Goal: Task Accomplishment & Management: Manage account settings

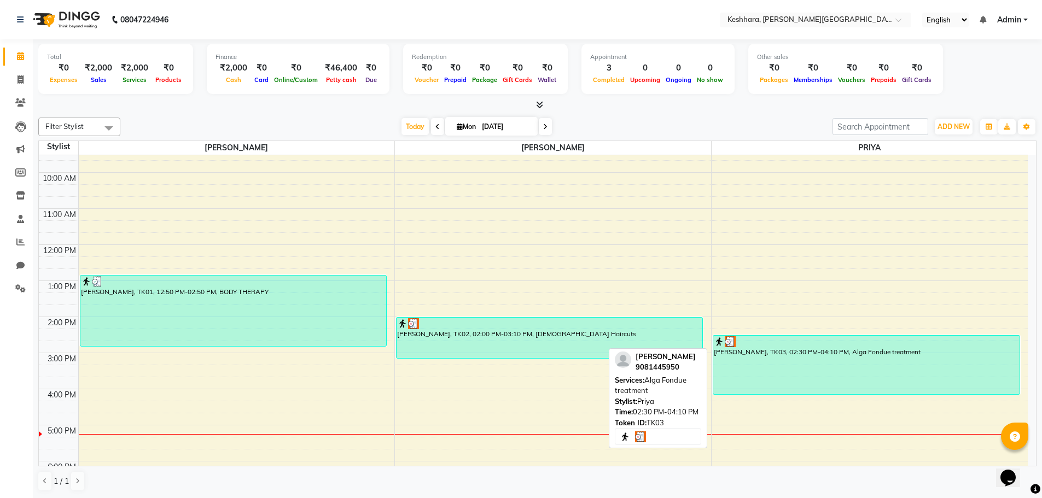
scroll to position [109, 0]
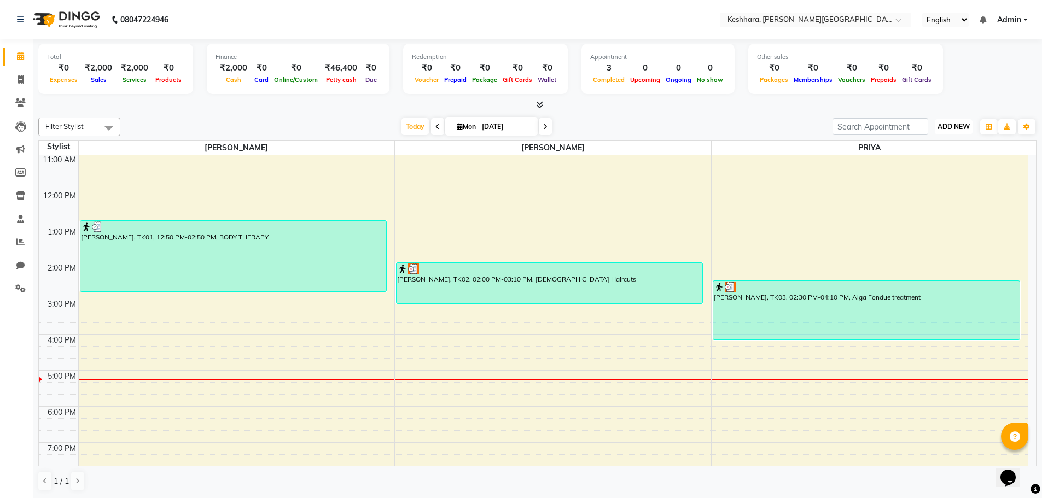
click at [950, 120] on button "ADD NEW Toggle Dropdown" at bounding box center [954, 126] width 38 height 15
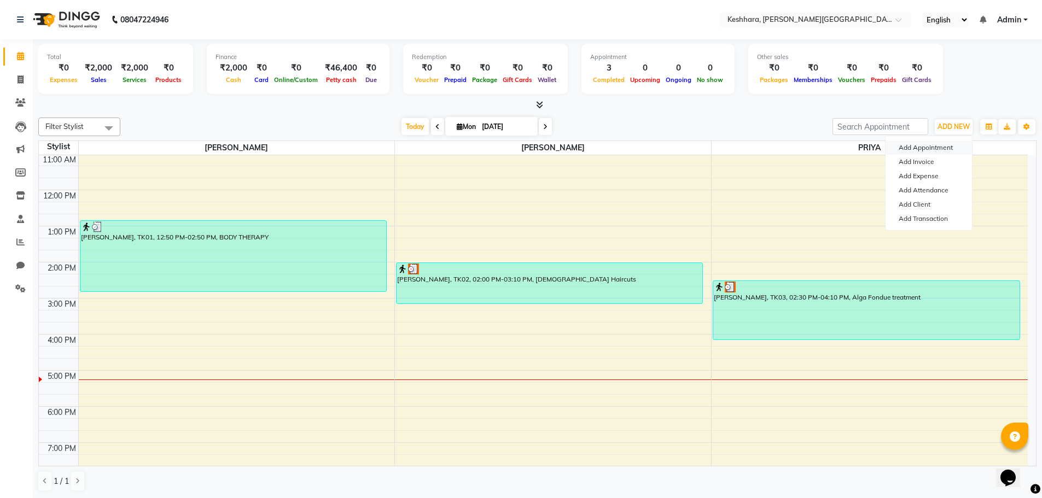
click at [946, 146] on button "Add Appointment" at bounding box center [929, 148] width 86 height 14
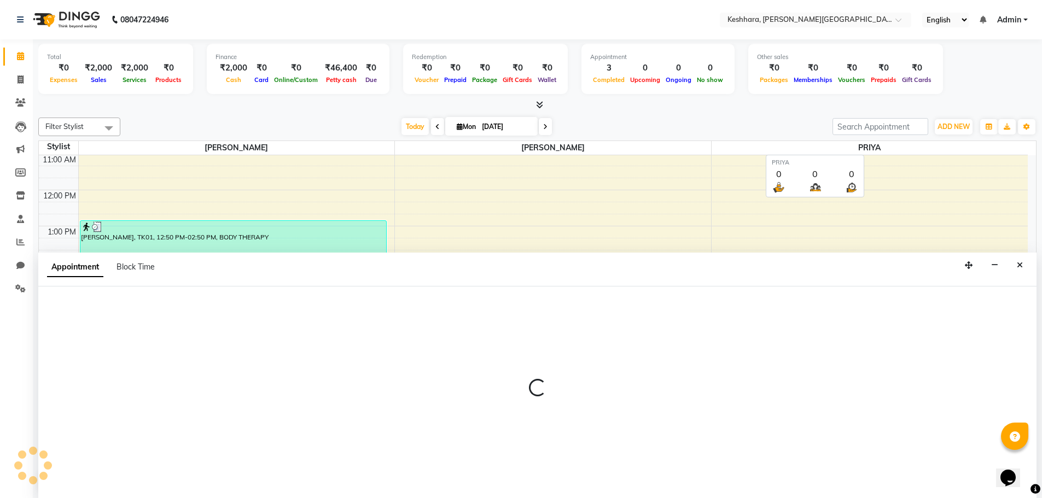
scroll to position [1, 0]
select select "540"
select select "tentative"
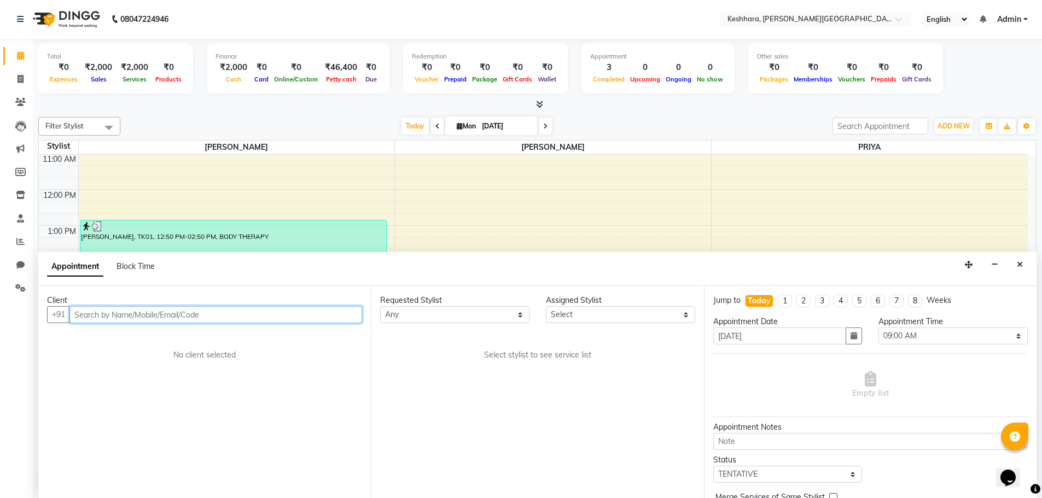
click at [158, 311] on input "text" at bounding box center [215, 314] width 293 height 17
click at [155, 344] on button "sahaj 9510688926" at bounding box center [124, 338] width 107 height 18
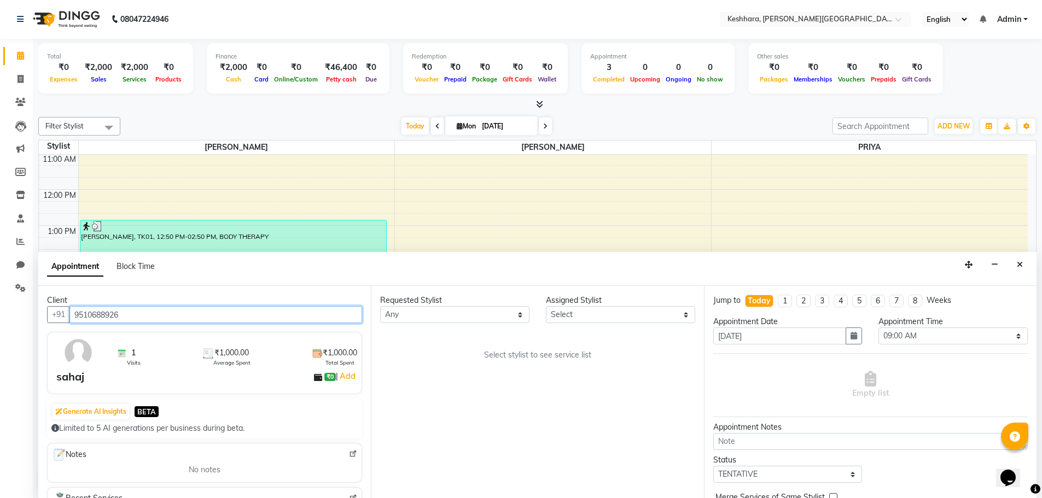
type input "9510688926"
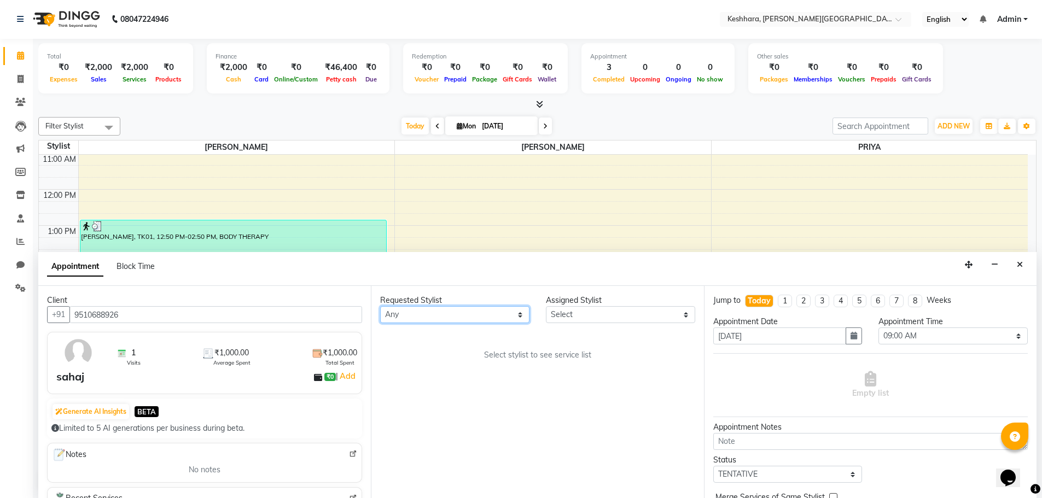
click at [432, 315] on select "Any [PERSON_NAME] PRIYA [PERSON_NAME]" at bounding box center [454, 314] width 149 height 17
select select "72678"
click at [380, 306] on select "Any [PERSON_NAME] PRIYA [PERSON_NAME]" at bounding box center [454, 314] width 149 height 17
select select "72678"
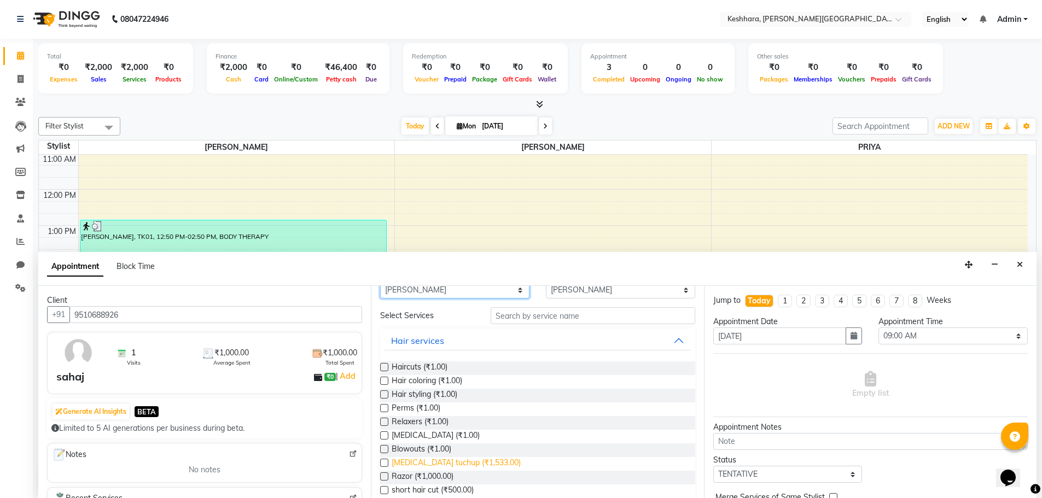
scroll to position [0, 0]
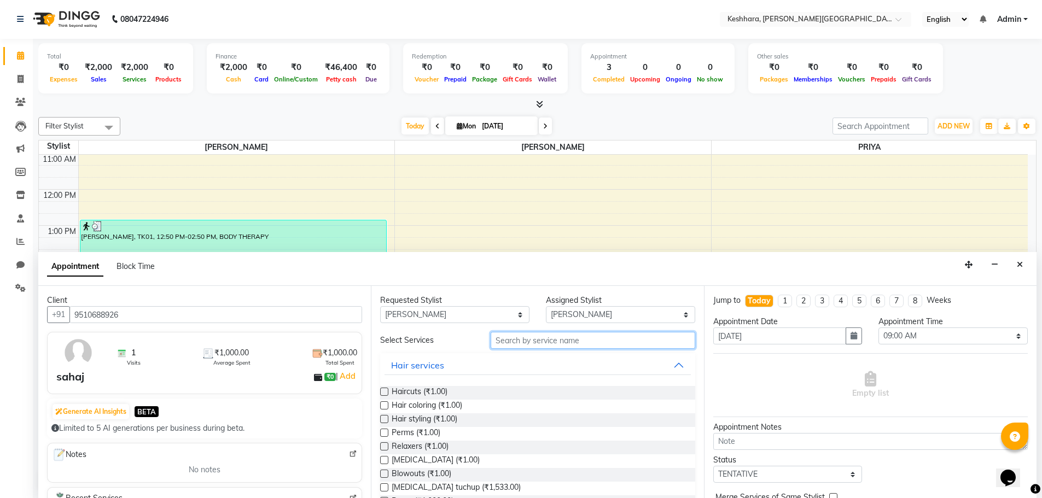
click at [517, 341] on input "text" at bounding box center [593, 340] width 205 height 17
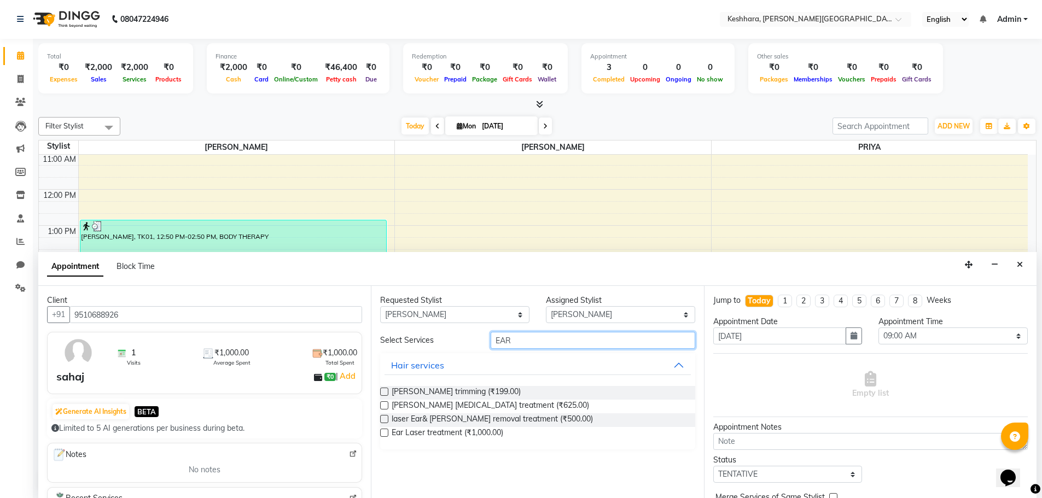
type input "EAR"
click at [380, 431] on label at bounding box center [384, 433] width 8 height 8
click at [380, 431] on input "checkbox" at bounding box center [383, 434] width 7 height 7
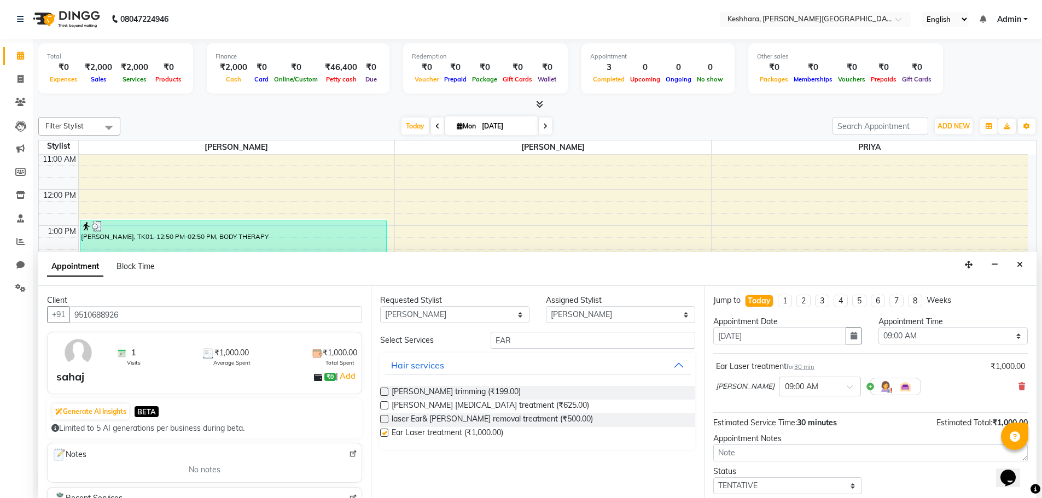
checkbox input "false"
click at [924, 339] on select "Select 09:00 AM 09:15 AM 09:30 AM 09:45 AM 10:00 AM 10:15 AM 10:30 AM 10:45 AM …" at bounding box center [953, 336] width 149 height 17
select select "930"
click at [879, 328] on select "Select 09:00 AM 09:15 AM 09:30 AM 09:45 AM 10:00 AM 10:15 AM 10:30 AM 10:45 AM …" at bounding box center [953, 336] width 149 height 17
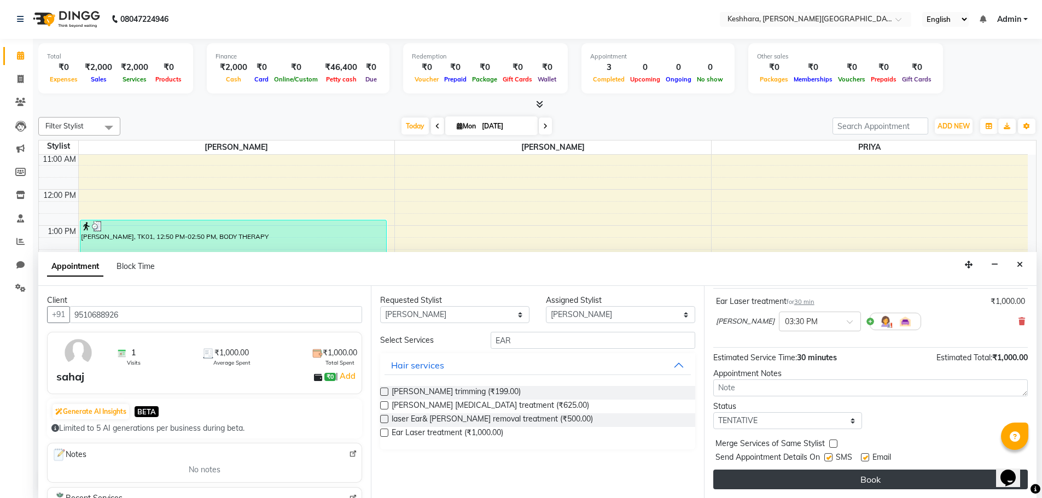
click at [868, 484] on button "Book" at bounding box center [870, 480] width 315 height 20
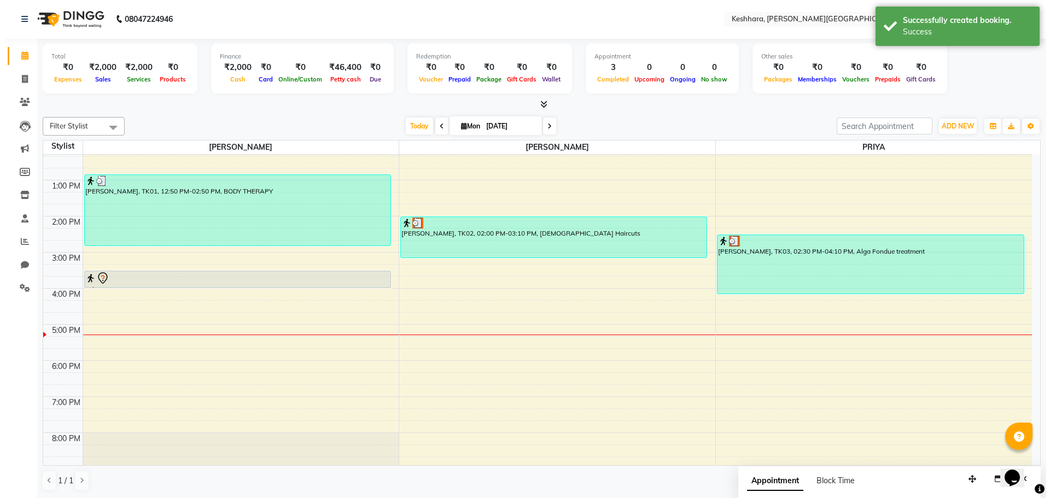
scroll to position [66, 0]
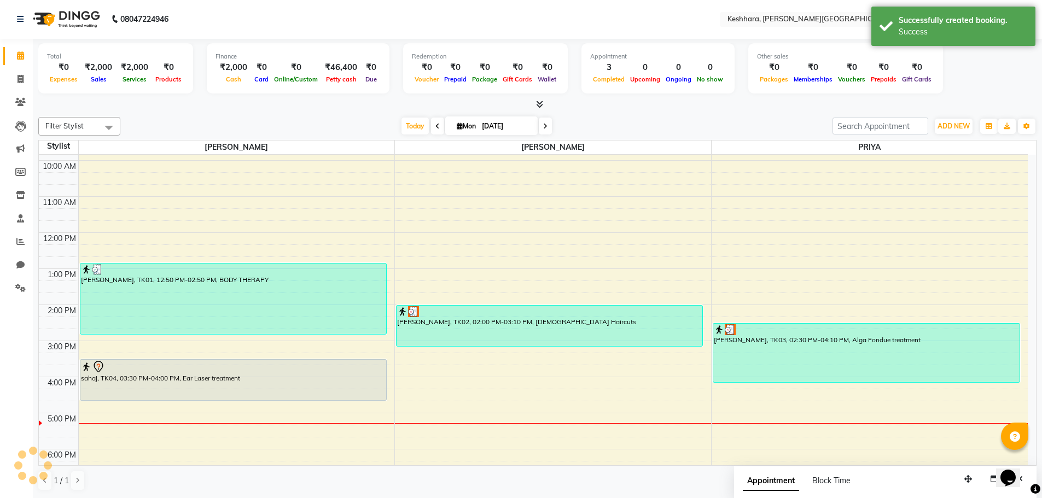
drag, startPoint x: 218, startPoint y: 377, endPoint x: 211, endPoint y: 392, distance: 16.9
click at [210, 396] on div "[PERSON_NAME], TK01, 12:50 PM-02:50 PM, BODY THERAPY sahaj, TK04, 03:30 PM-04:0…" at bounding box center [237, 359] width 316 height 541
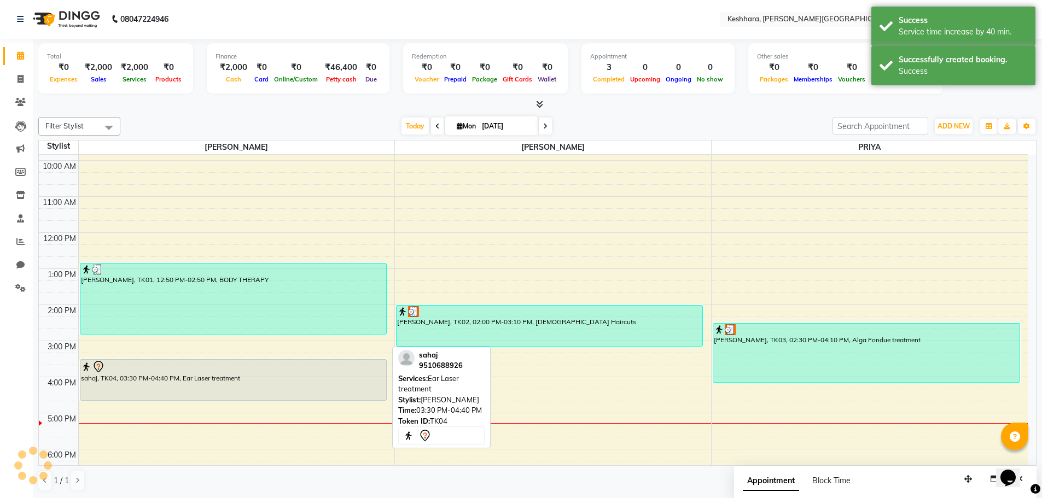
click at [291, 369] on div at bounding box center [233, 367] width 305 height 13
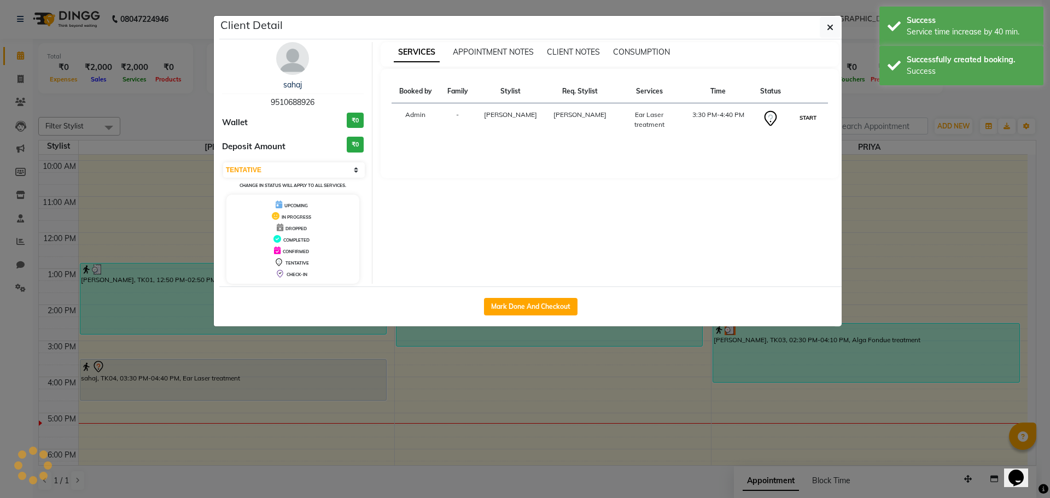
click at [811, 120] on button "START" at bounding box center [808, 118] width 22 height 14
click at [810, 115] on button "START" at bounding box center [808, 118] width 22 height 14
select select "1"
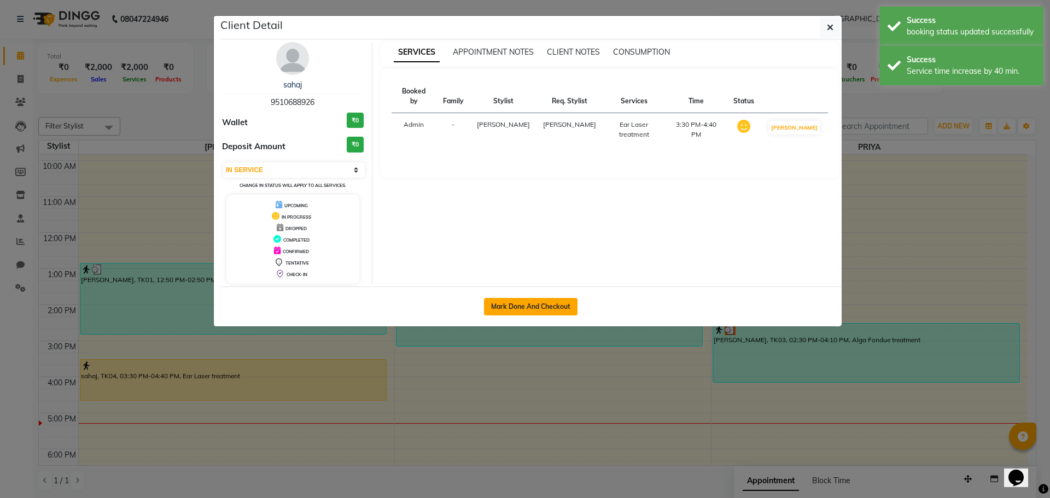
click at [532, 304] on button "Mark Done And Checkout" at bounding box center [531, 307] width 94 height 18
select select "service"
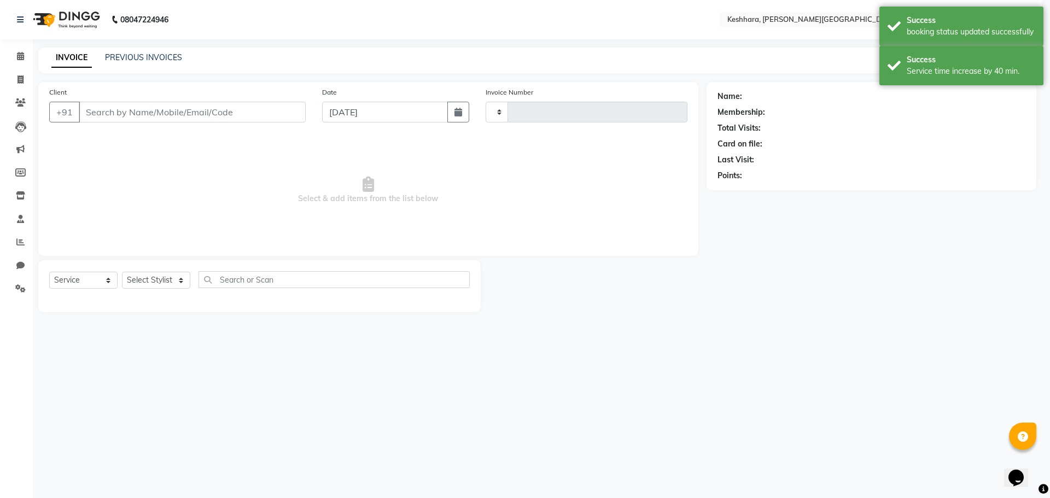
type input "0294"
select select "7964"
type input "9510688926"
select select "72678"
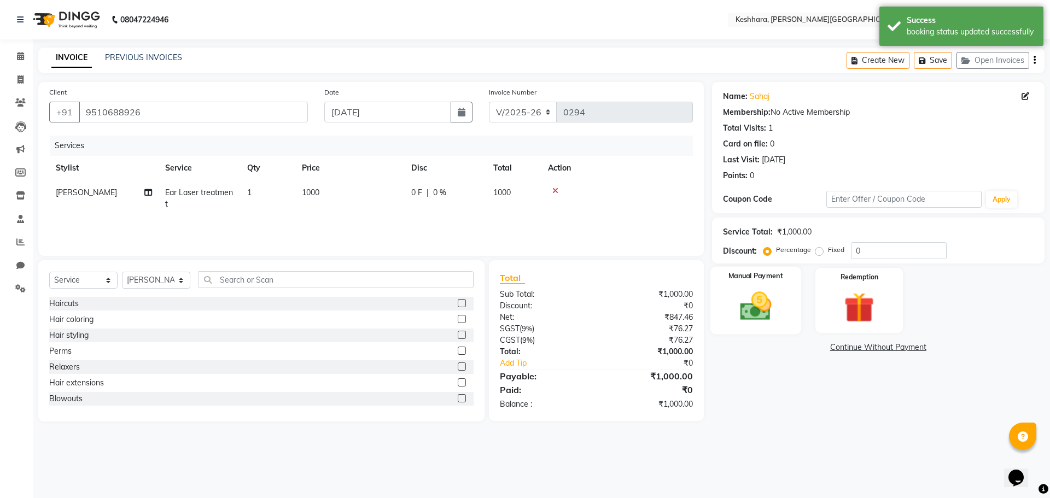
click at [768, 304] on img at bounding box center [755, 306] width 51 height 36
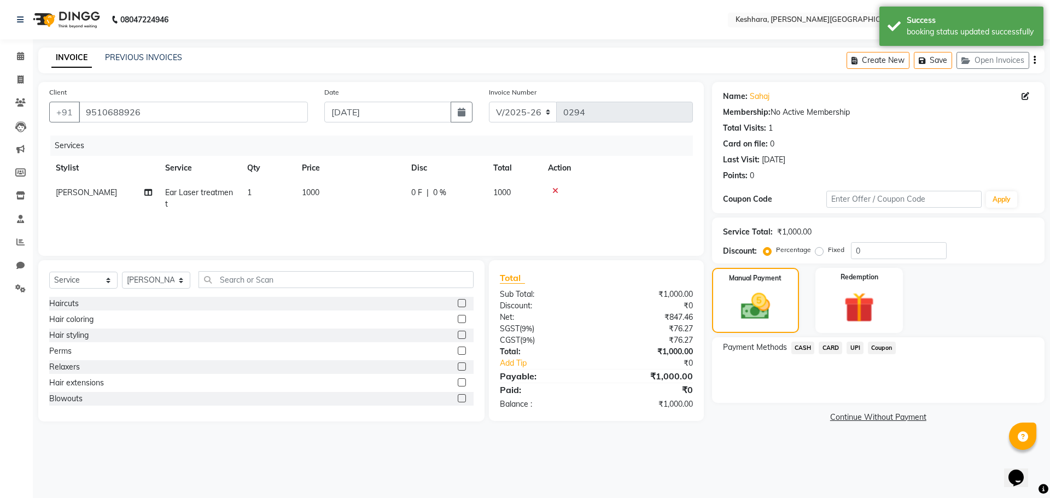
click at [806, 347] on span "CASH" at bounding box center [804, 348] width 24 height 13
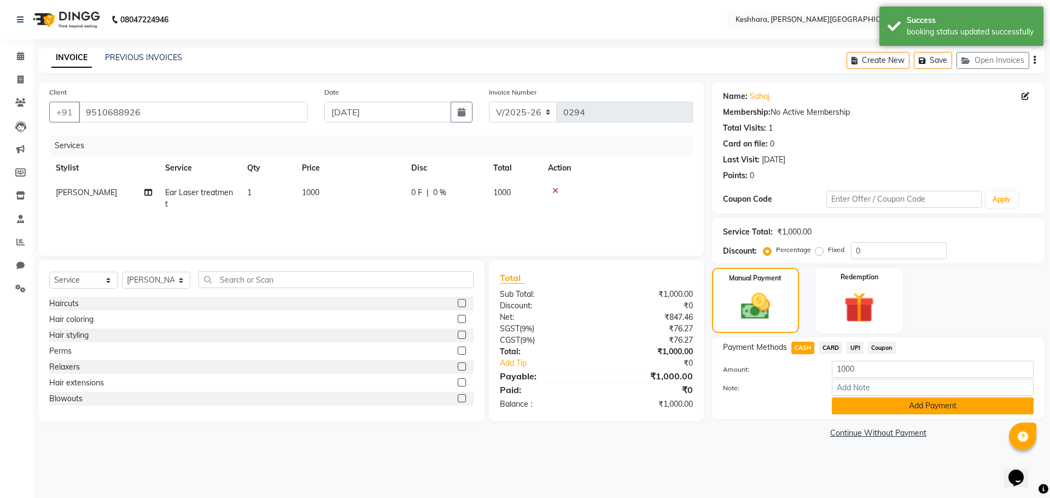
click at [892, 405] on button "Add Payment" at bounding box center [933, 406] width 202 height 17
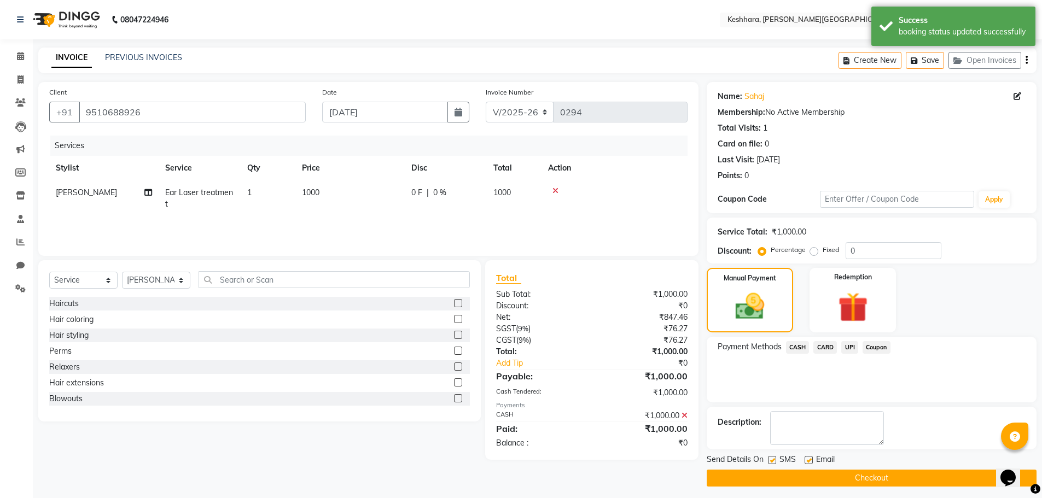
click at [924, 475] on button "Checkout" at bounding box center [872, 478] width 330 height 17
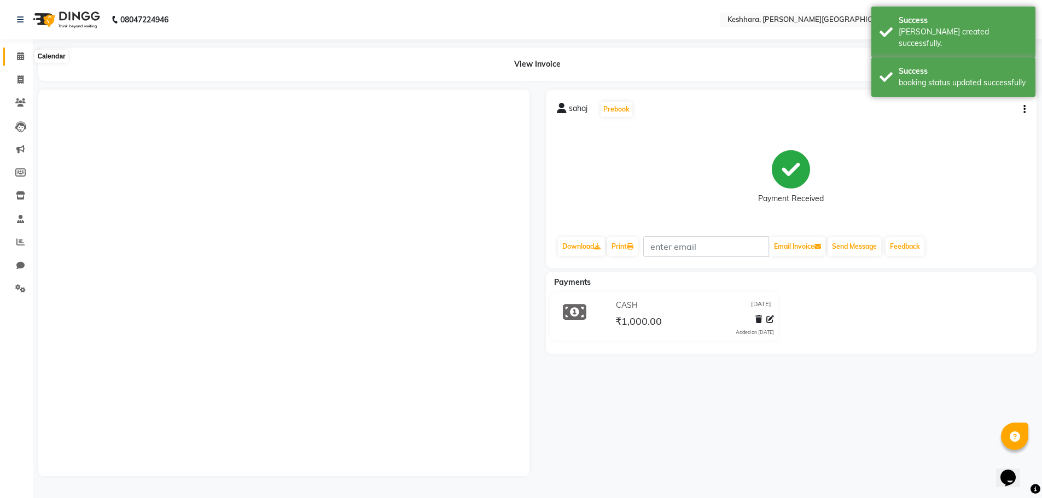
click at [22, 59] on icon at bounding box center [20, 56] width 7 height 8
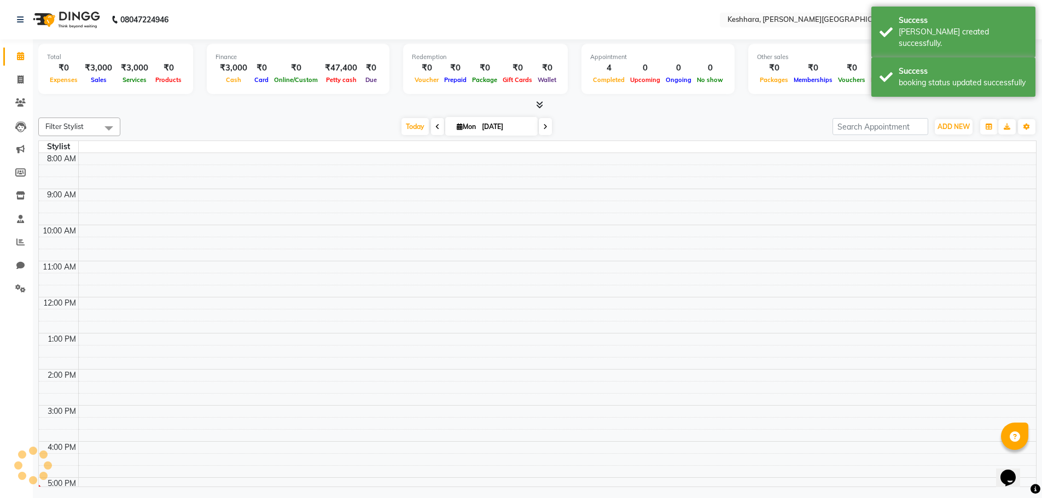
scroll to position [210, 0]
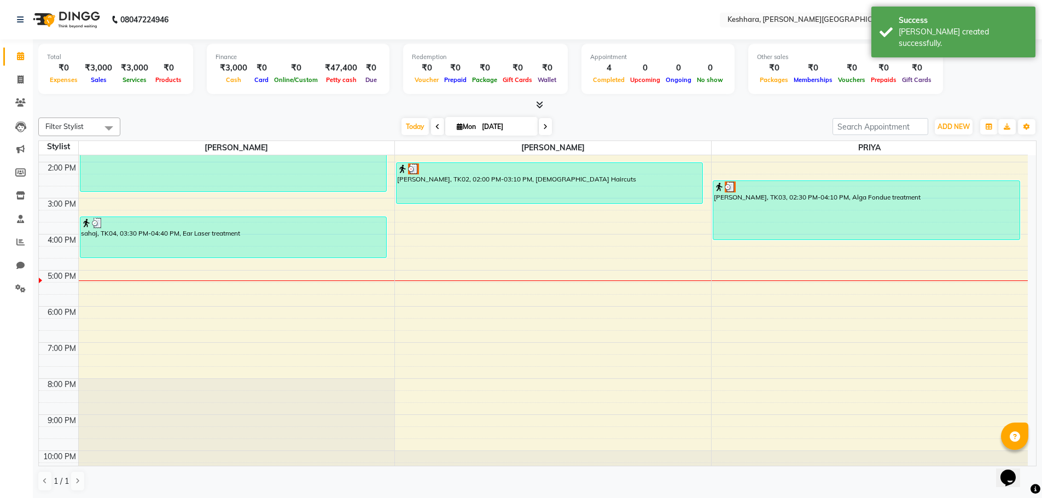
click at [538, 104] on icon at bounding box center [539, 105] width 7 height 8
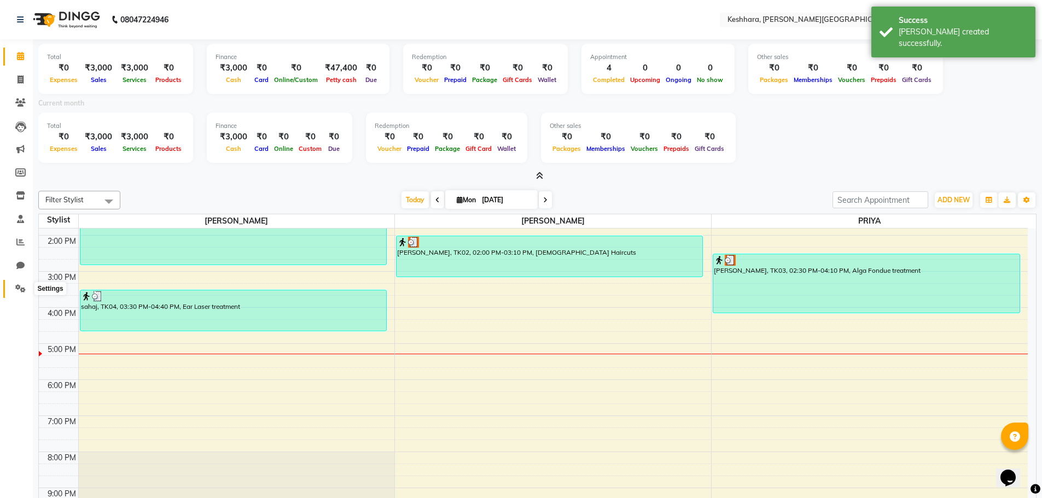
click at [21, 293] on span at bounding box center [20, 289] width 19 height 13
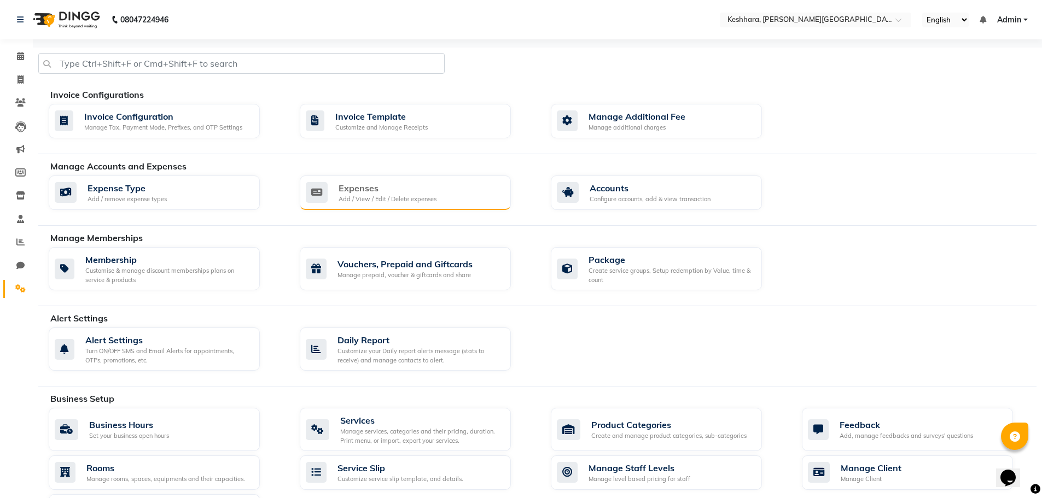
click at [496, 193] on div "Expenses Add / View / Edit / Delete expenses" at bounding box center [404, 193] width 196 height 22
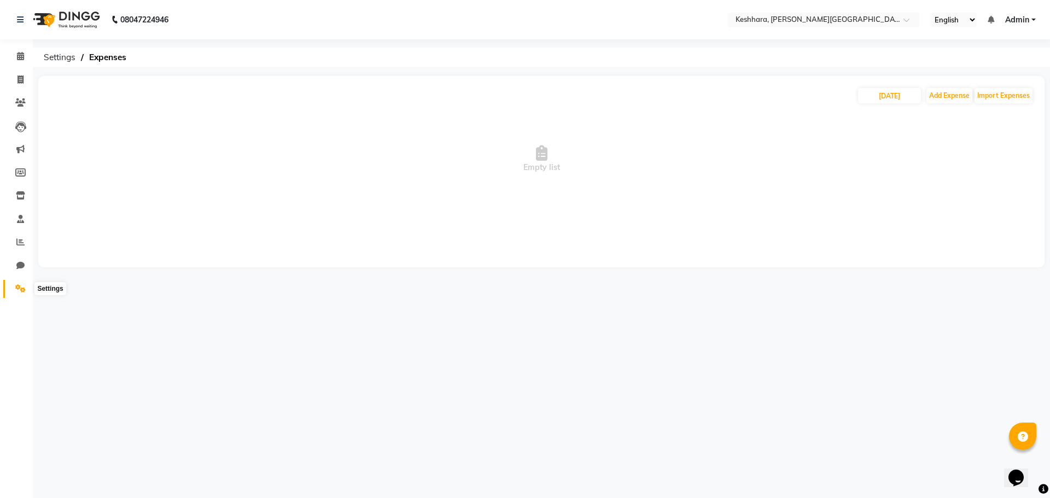
click at [19, 289] on icon at bounding box center [20, 288] width 10 height 8
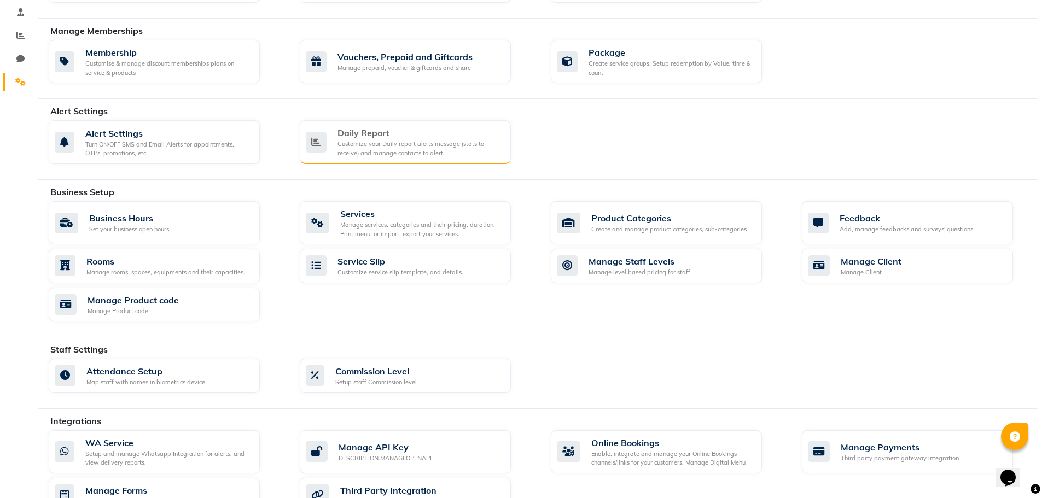
scroll to position [43, 0]
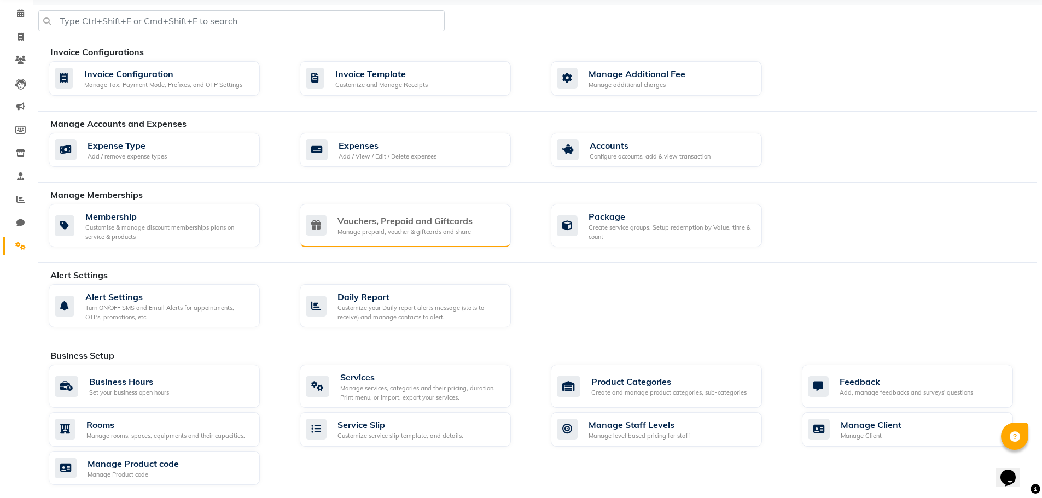
click at [456, 223] on div "Vouchers, Prepaid and Giftcards" at bounding box center [405, 220] width 135 height 13
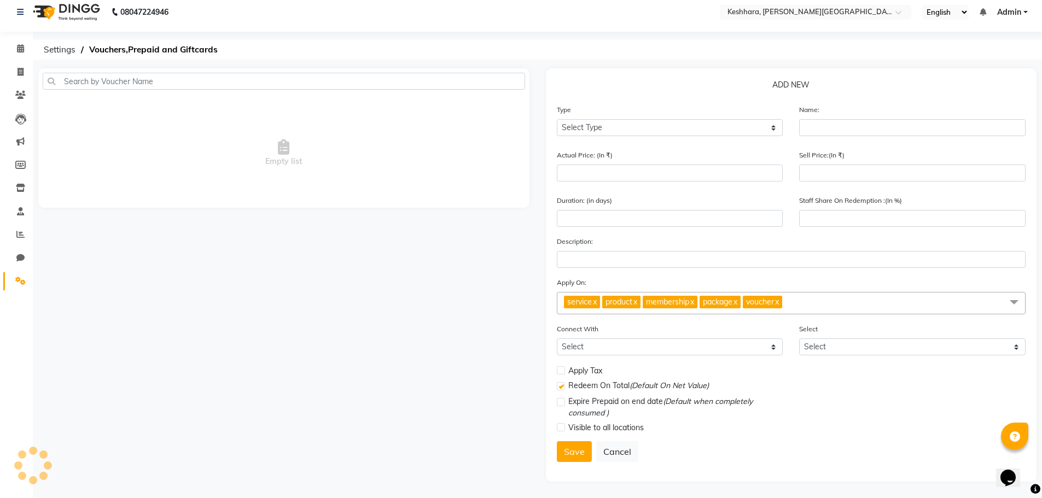
scroll to position [8, 0]
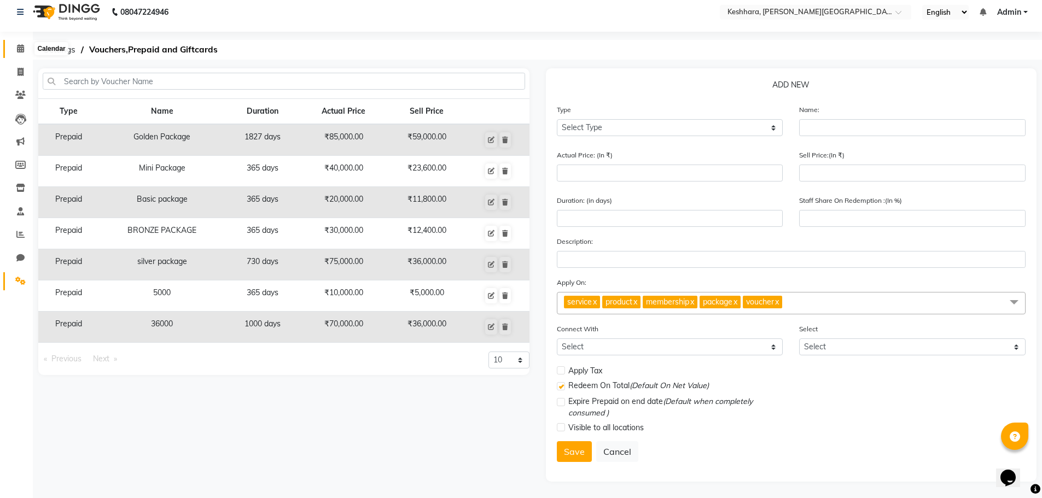
click at [15, 45] on span at bounding box center [20, 49] width 19 height 13
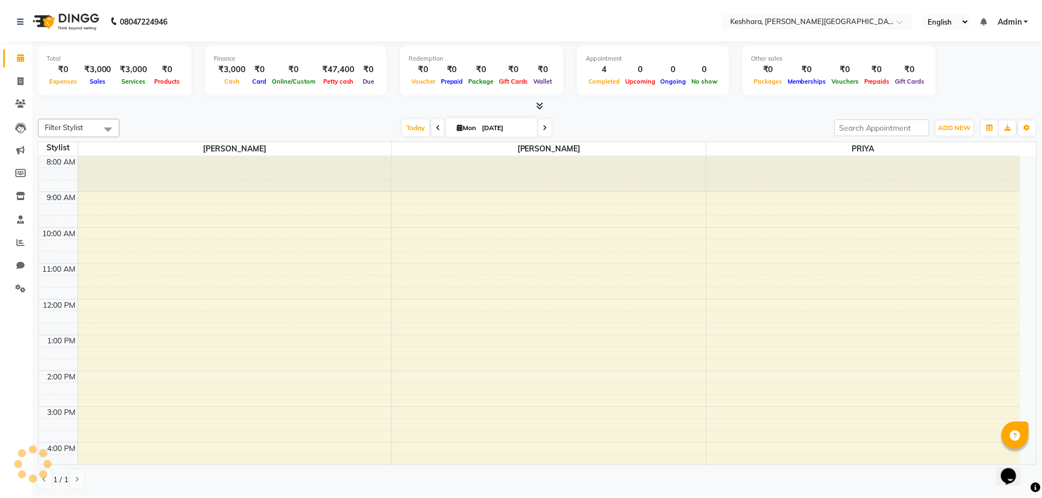
scroll to position [210, 0]
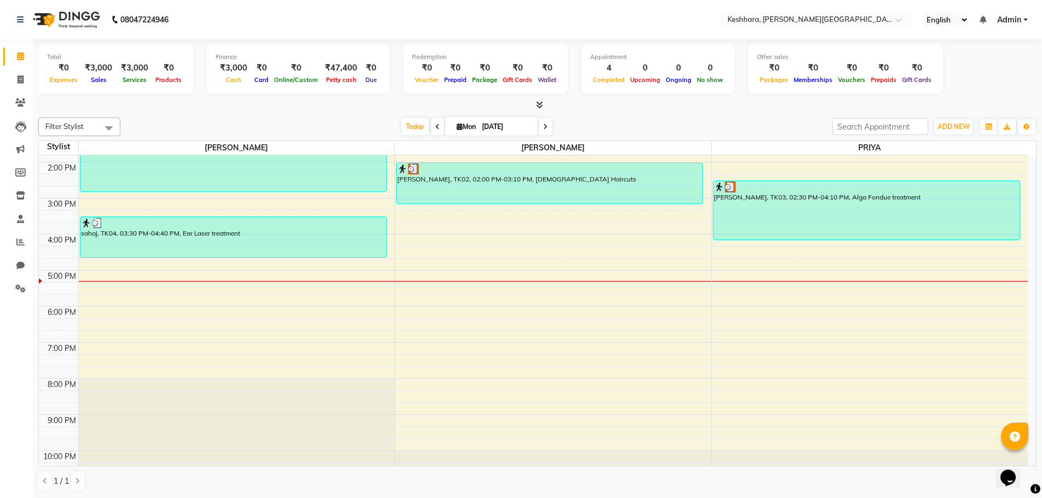
click at [541, 103] on icon at bounding box center [539, 105] width 7 height 8
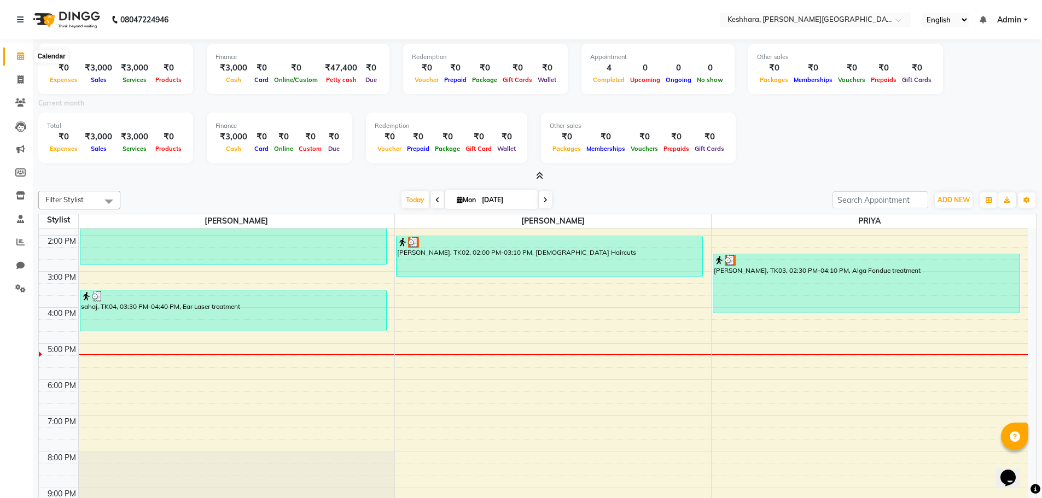
click at [18, 60] on icon at bounding box center [20, 56] width 7 height 8
click at [19, 289] on icon at bounding box center [20, 288] width 10 height 8
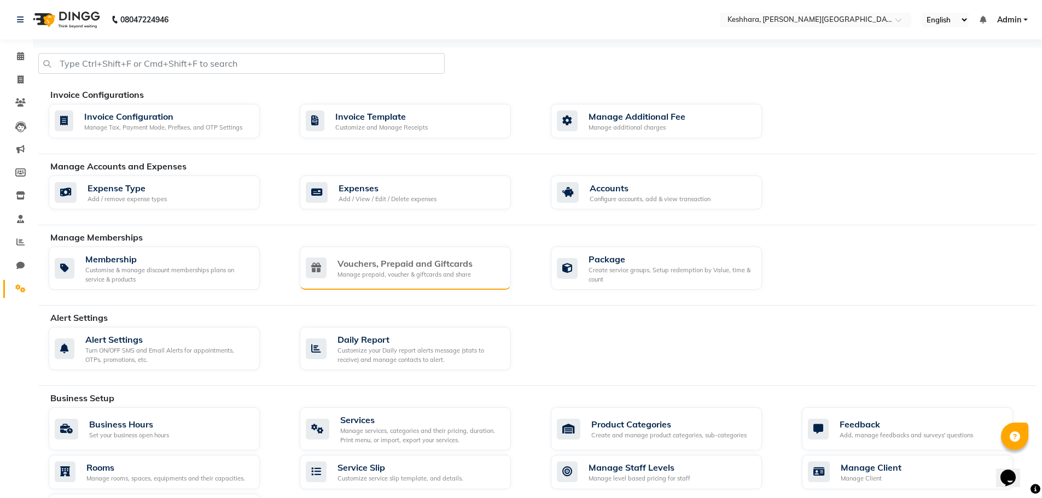
click at [462, 264] on div "Vouchers, Prepaid and Giftcards" at bounding box center [405, 263] width 135 height 13
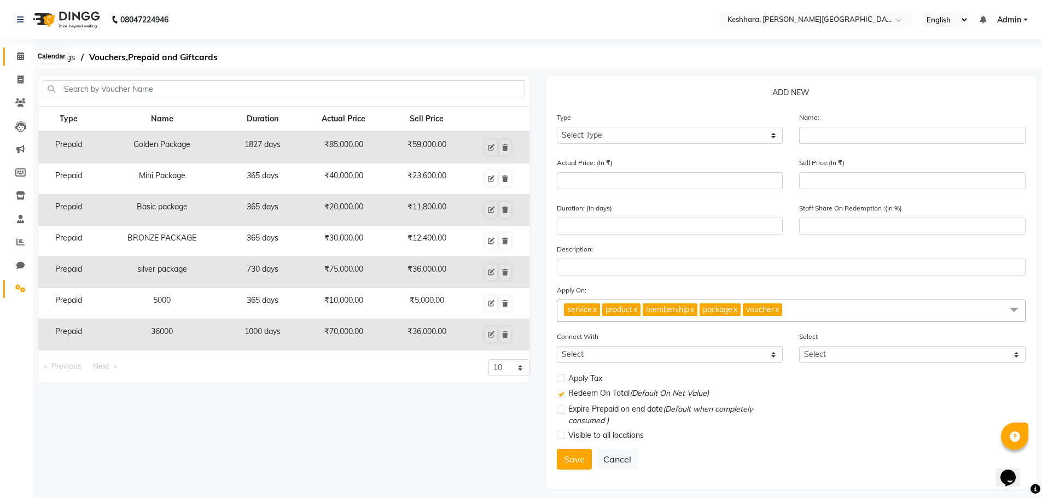
click at [23, 60] on icon at bounding box center [20, 56] width 7 height 8
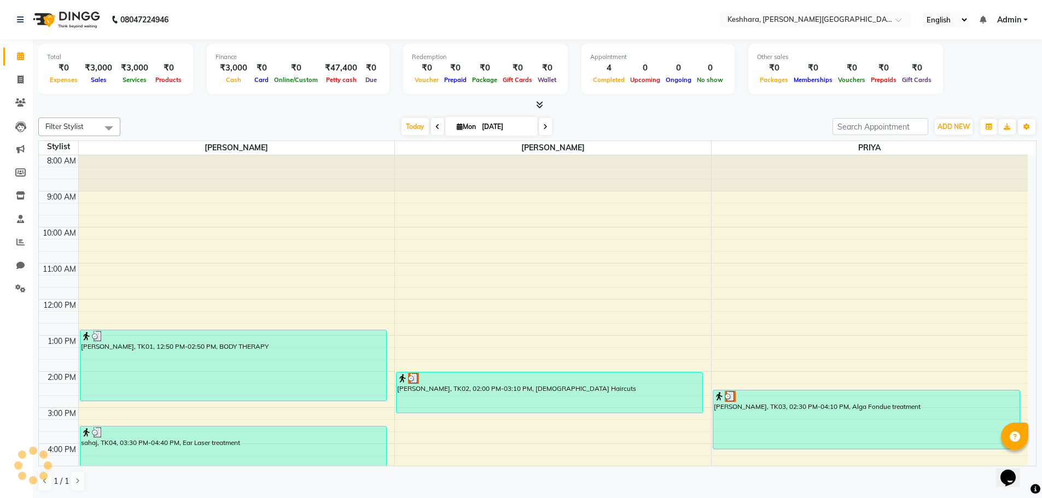
scroll to position [230, 0]
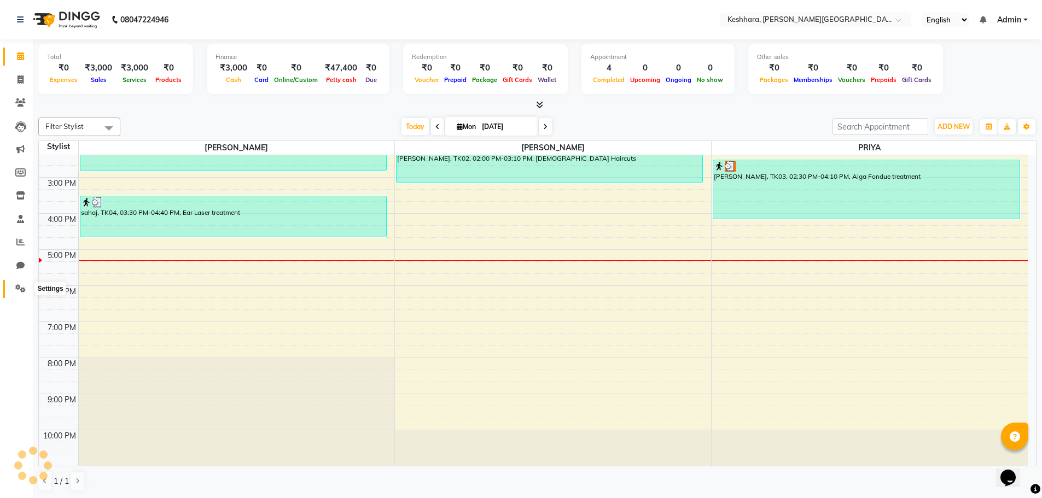
click at [20, 294] on span at bounding box center [20, 289] width 19 height 13
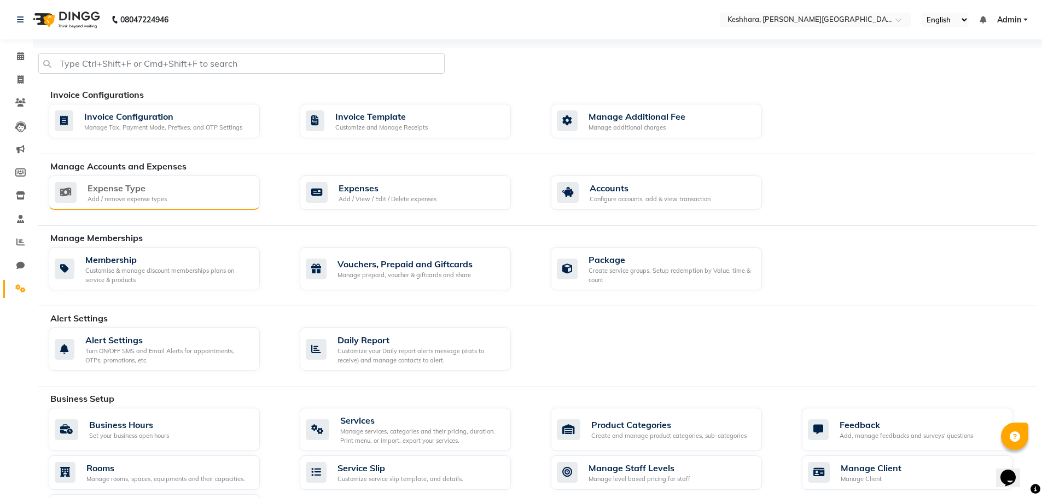
click at [218, 182] on div "Expense Type Add / remove expense types" at bounding box center [153, 193] width 196 height 22
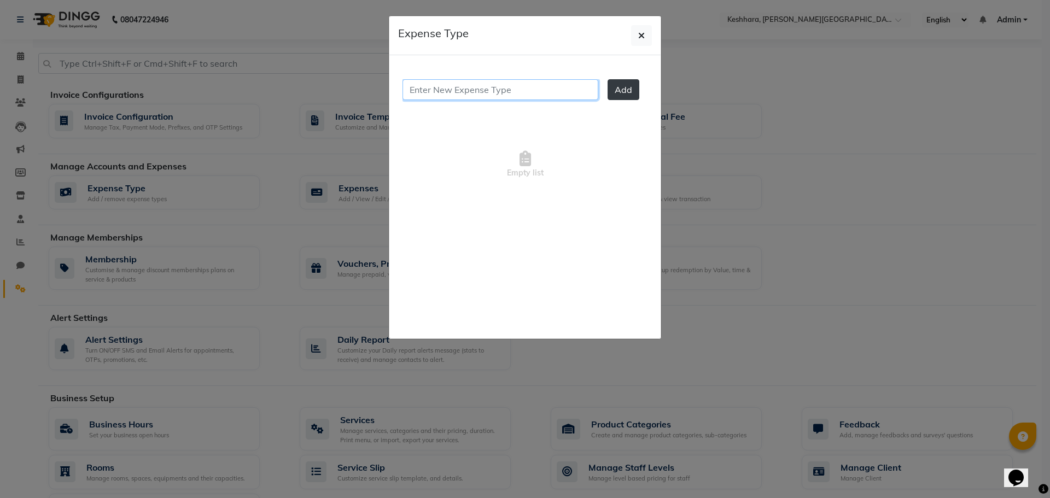
click at [502, 95] on input "text" at bounding box center [501, 89] width 196 height 21
click at [154, 181] on ngb-modal-window "Expense Type Add Empty list" at bounding box center [525, 249] width 1050 height 498
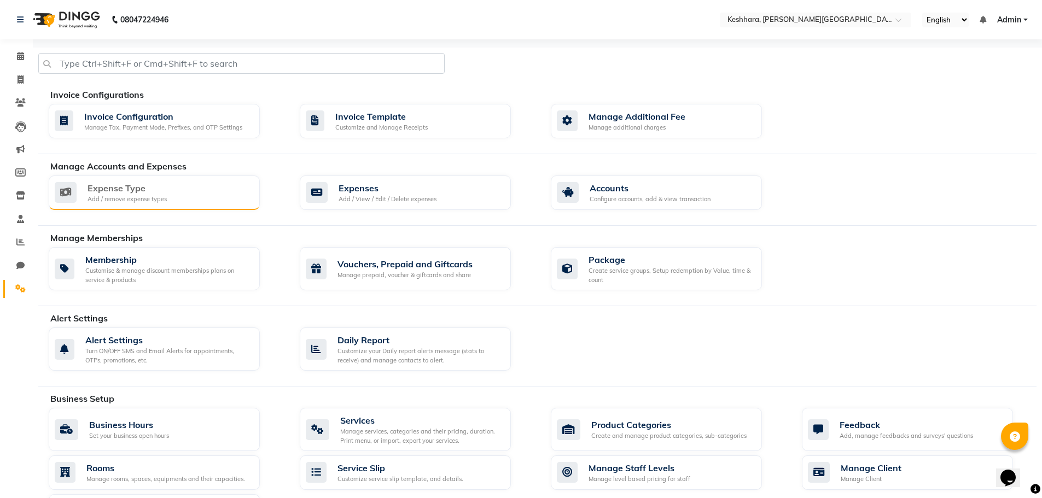
click at [167, 187] on div "Expense Type Add / remove expense types" at bounding box center [153, 193] width 196 height 22
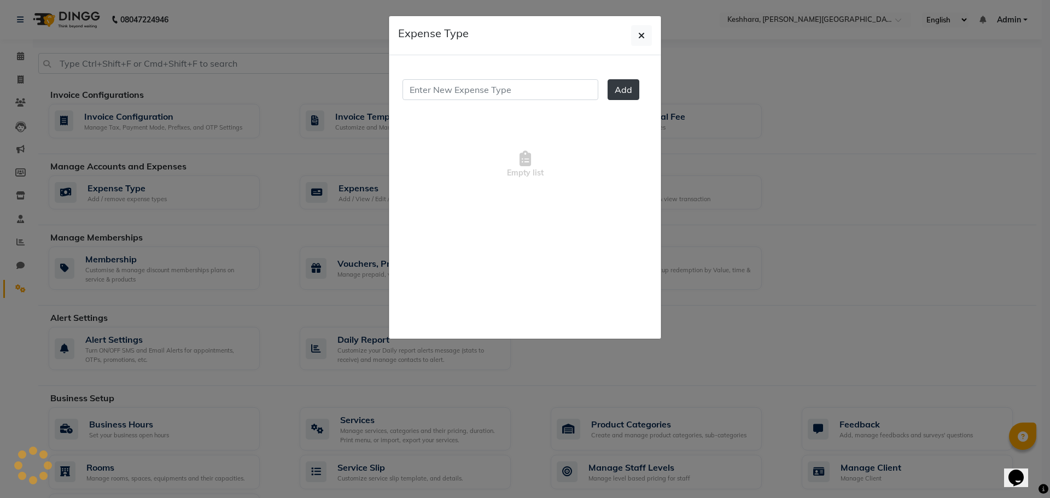
click at [173, 137] on ngb-modal-window "Expense Type Add Empty list" at bounding box center [525, 249] width 1050 height 498
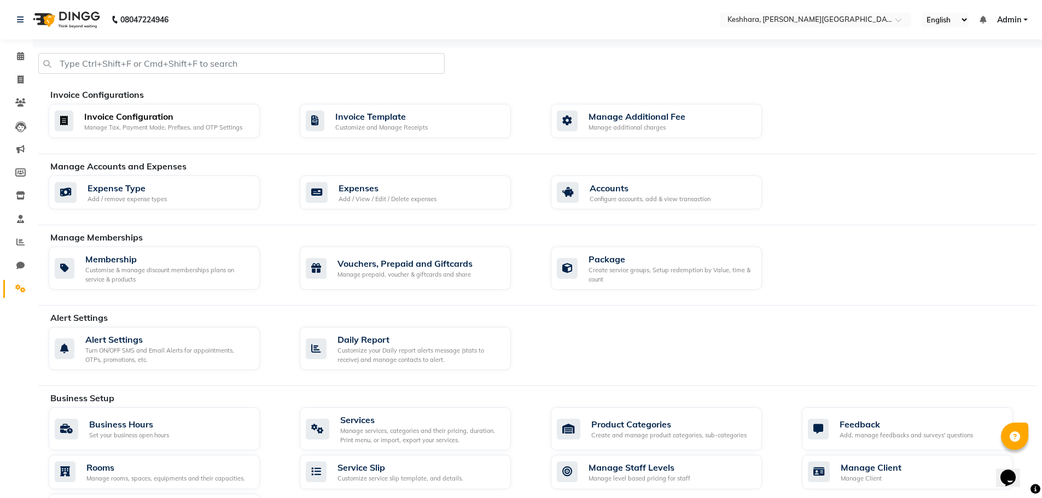
click at [195, 114] on div "Invoice Configuration" at bounding box center [163, 116] width 158 height 13
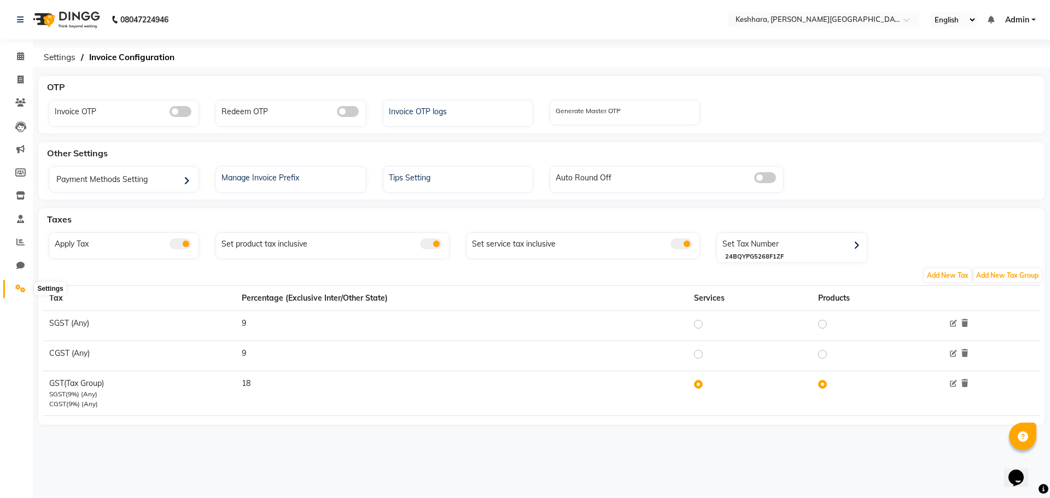
click at [23, 289] on icon at bounding box center [20, 288] width 10 height 8
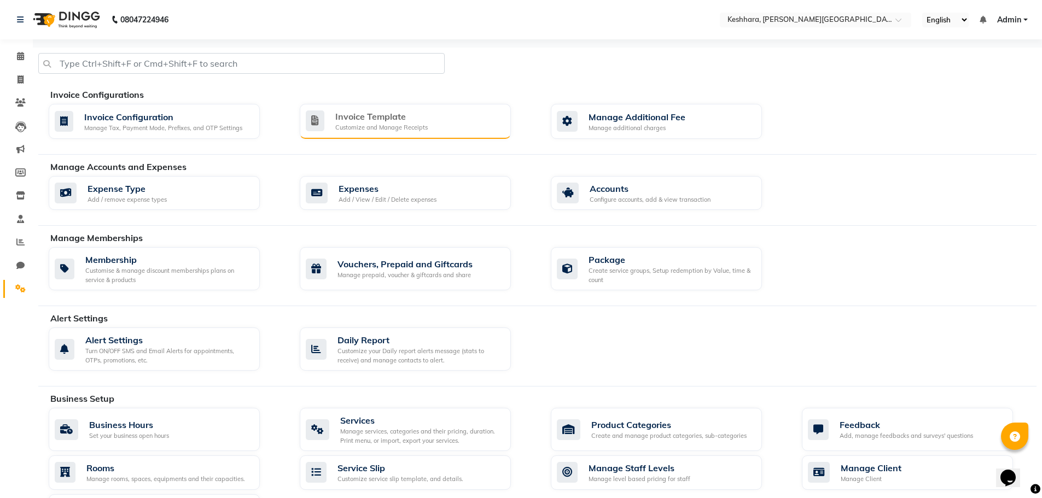
click at [422, 119] on div "Invoice Template" at bounding box center [381, 116] width 92 height 13
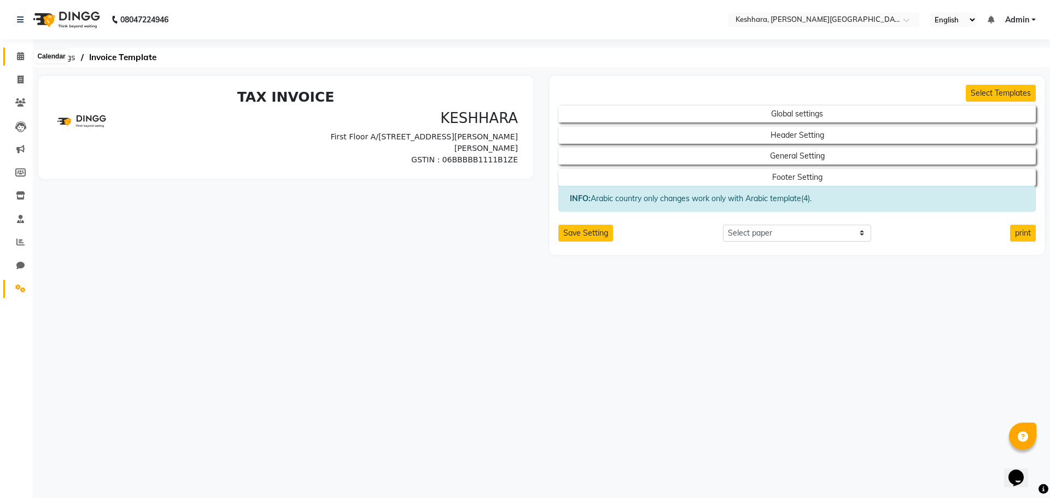
click at [23, 59] on icon at bounding box center [20, 56] width 7 height 8
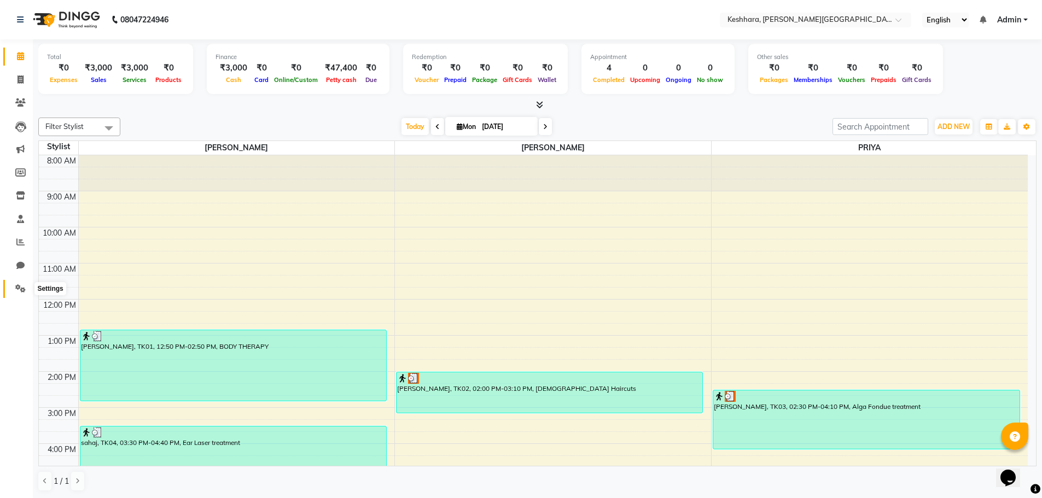
click at [27, 288] on span at bounding box center [20, 289] width 19 height 13
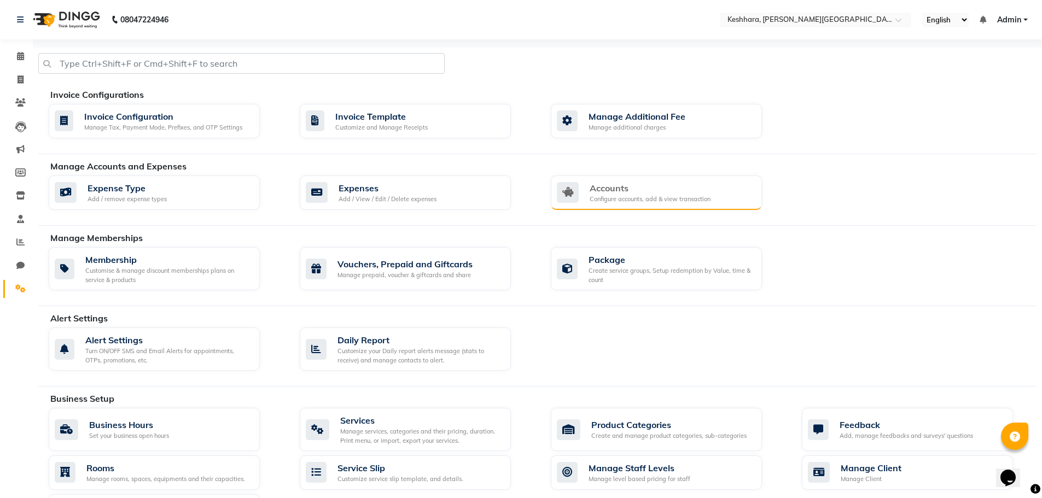
click at [660, 196] on div "Configure accounts, add & view transaction" at bounding box center [650, 199] width 121 height 9
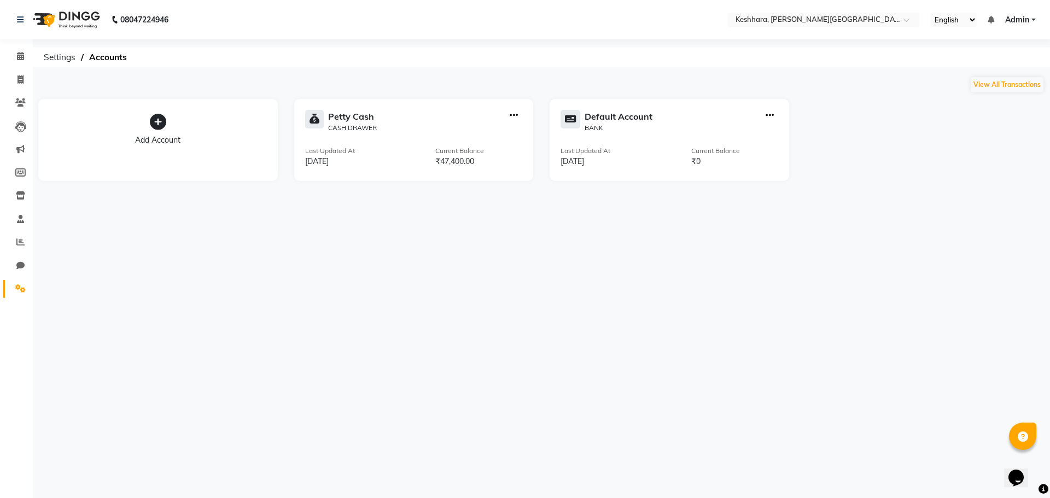
click at [521, 112] on div at bounding box center [514, 121] width 17 height 23
click at [520, 112] on div at bounding box center [514, 121] width 17 height 23
click at [514, 116] on icon "button" at bounding box center [514, 115] width 8 height 1
click at [478, 156] on div "₹47,400.00" at bounding box center [479, 161] width 87 height 11
click at [375, 154] on div "Last Updated At [DATE] Current Balance ₹47,400.00" at bounding box center [414, 156] width 218 height 21
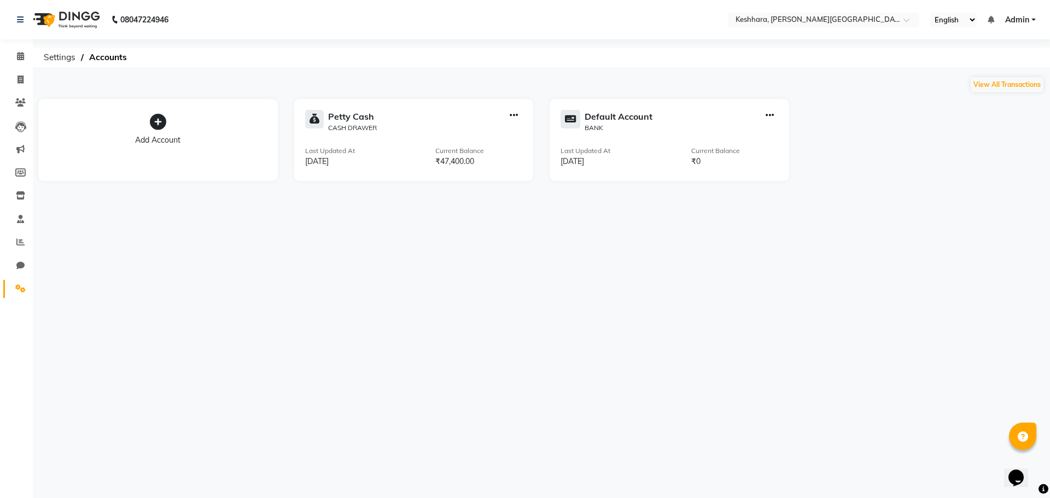
click at [516, 103] on div "[PERSON_NAME] Cash CASH DRAWER Last Updated At [DATE] Current Balance ₹47,400.00" at bounding box center [414, 140] width 240 height 82
click at [448, 135] on div "[PERSON_NAME] Cash CASH DRAWER Last Updated At [DATE] Current Balance ₹47,400.00" at bounding box center [414, 140] width 240 height 82
click at [516, 115] on icon "button" at bounding box center [514, 115] width 8 height 1
click at [515, 82] on div "Create Transfer" at bounding box center [515, 78] width 58 height 11
select select "internal transfer"
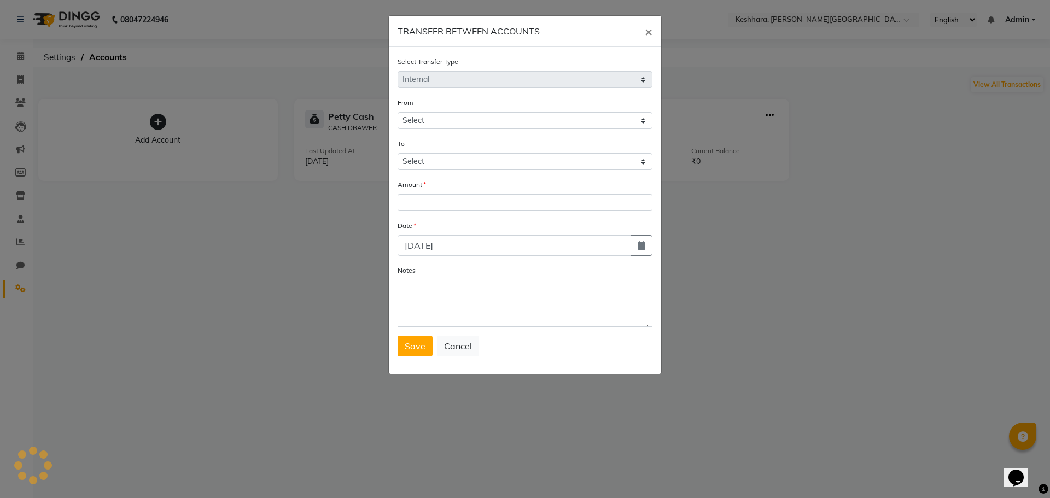
select select "7113"
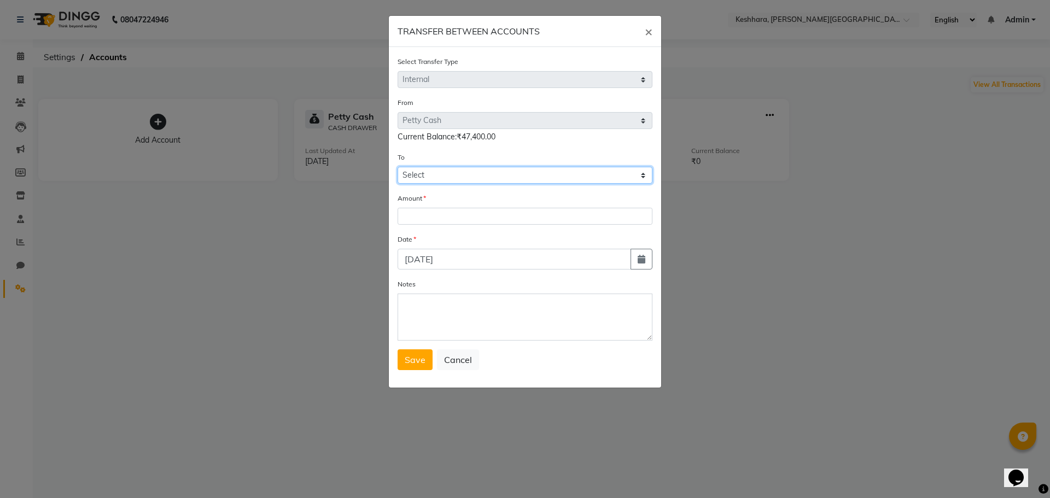
click at [453, 173] on select "Select [PERSON_NAME] Cash Default Account" at bounding box center [525, 175] width 255 height 17
click at [469, 151] on div "From Select [PERSON_NAME] Cash Default Account Current Balance:₹47,400.00 To Se…" at bounding box center [525, 140] width 255 height 87
click at [484, 174] on select "Select [PERSON_NAME] Cash Default Account" at bounding box center [525, 175] width 255 height 17
select select "7114"
click at [398, 167] on select "Select [PERSON_NAME] Cash Default Account" at bounding box center [525, 175] width 255 height 17
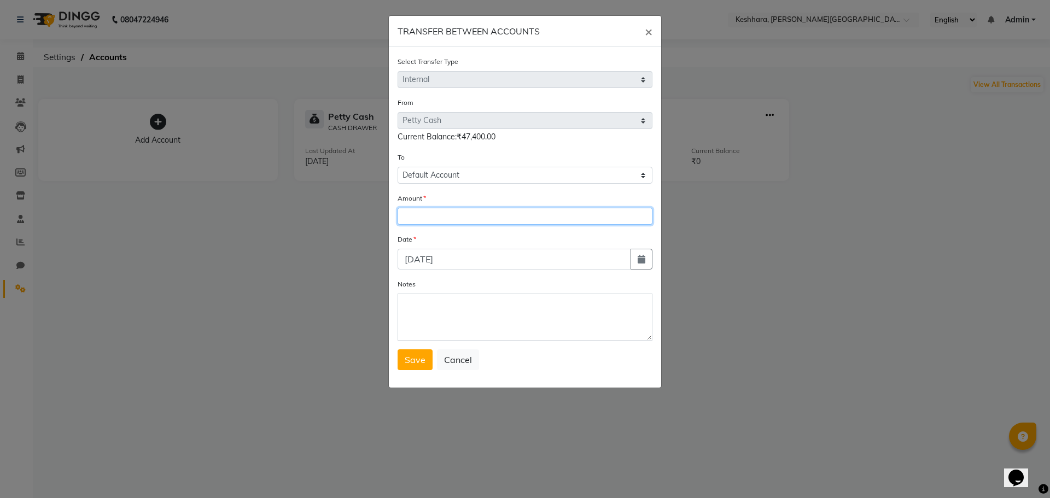
click at [452, 219] on input "number" at bounding box center [525, 216] width 255 height 17
click at [750, 292] on ngb-modal-window "TRANSFER BETWEEN ACCOUNTS × Select Transfer Type Select Direct Internal From Se…" at bounding box center [525, 249] width 1050 height 498
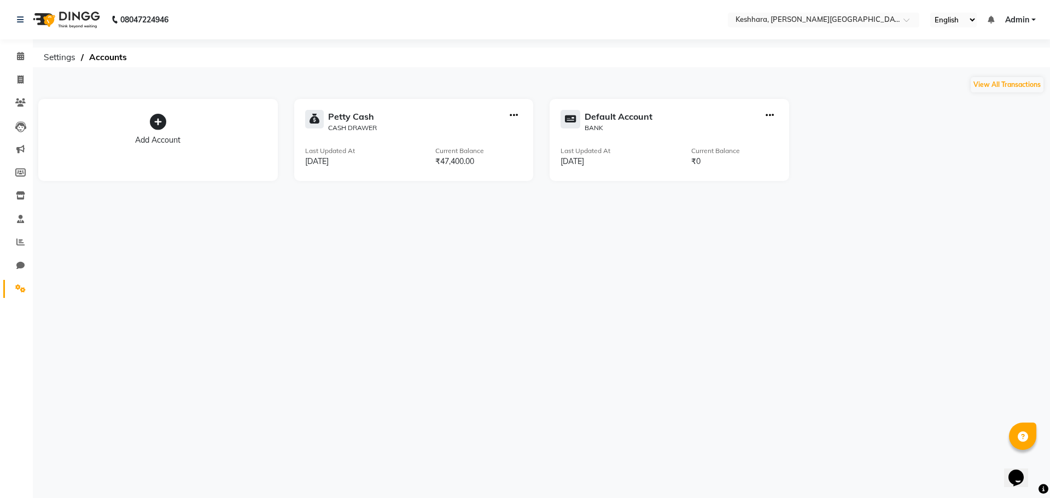
click at [767, 115] on icon "button" at bounding box center [770, 115] width 8 height 1
click at [518, 114] on div at bounding box center [514, 121] width 17 height 23
click at [513, 116] on icon "button" at bounding box center [514, 115] width 8 height 1
click at [520, 67] on div "Add Transaction" at bounding box center [515, 65] width 58 height 11
select select "direct"
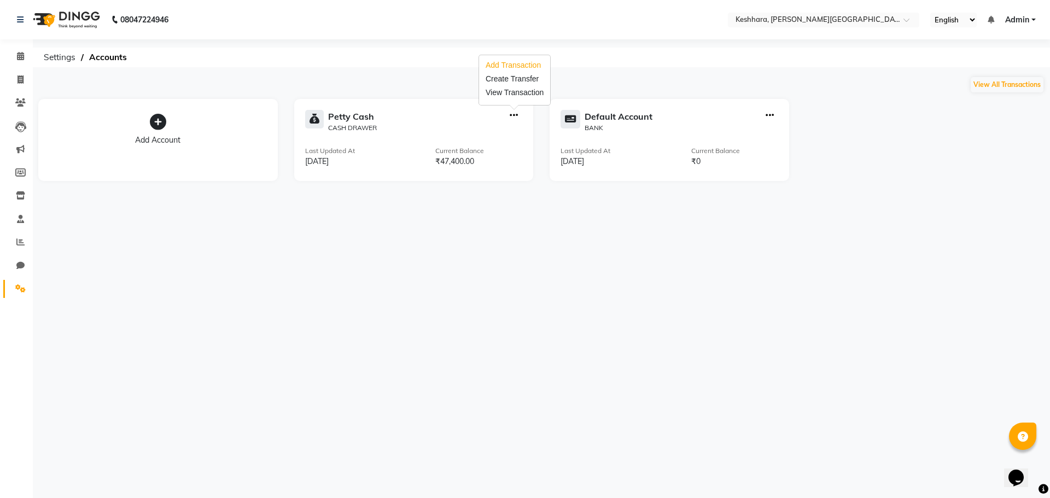
select select "7113"
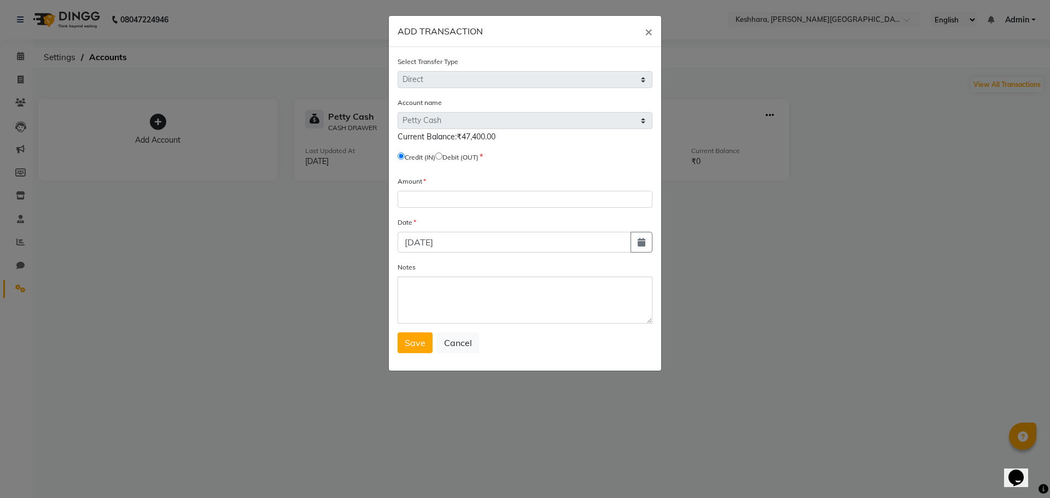
click at [443, 155] on input "radio" at bounding box center [439, 156] width 7 height 7
radio input "true"
click at [443, 202] on input "number" at bounding box center [525, 199] width 255 height 17
type input "44400"
click at [407, 347] on span "Save" at bounding box center [415, 343] width 21 height 11
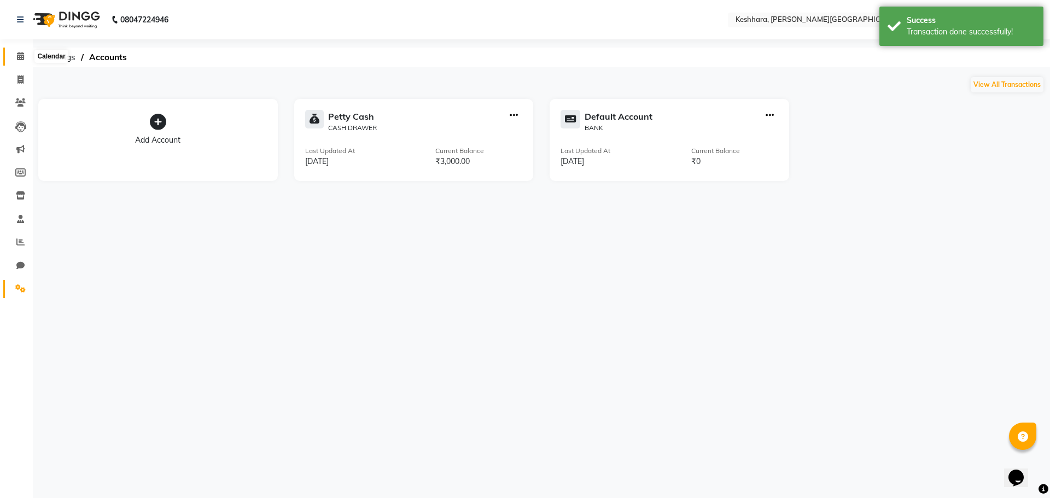
click at [15, 55] on span at bounding box center [20, 56] width 19 height 13
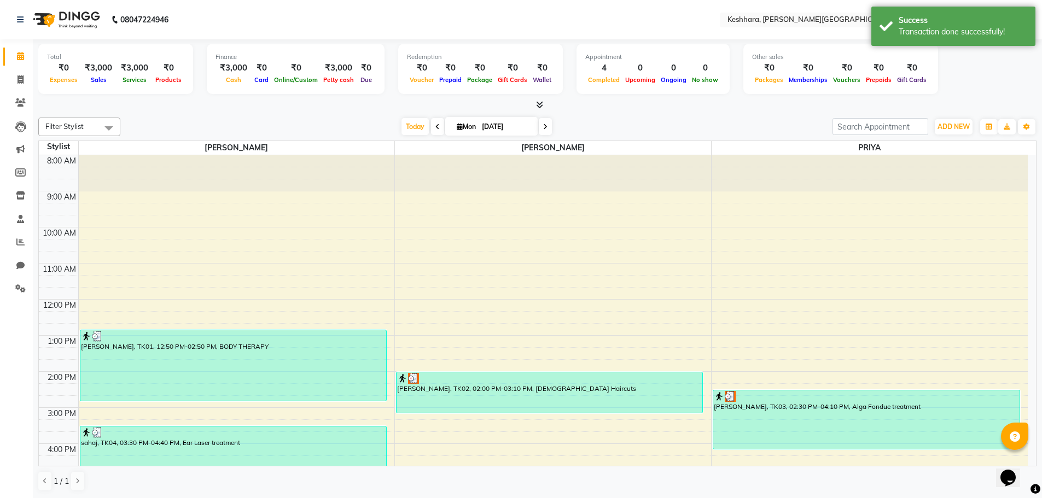
click at [542, 103] on icon at bounding box center [539, 105] width 7 height 8
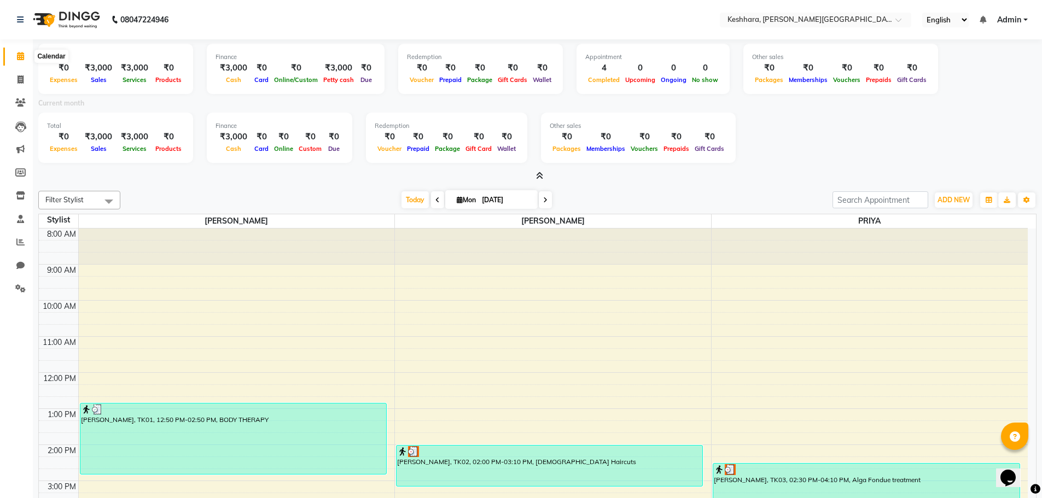
click at [15, 53] on span at bounding box center [20, 56] width 19 height 13
